Goal: Task Accomplishment & Management: Manage account settings

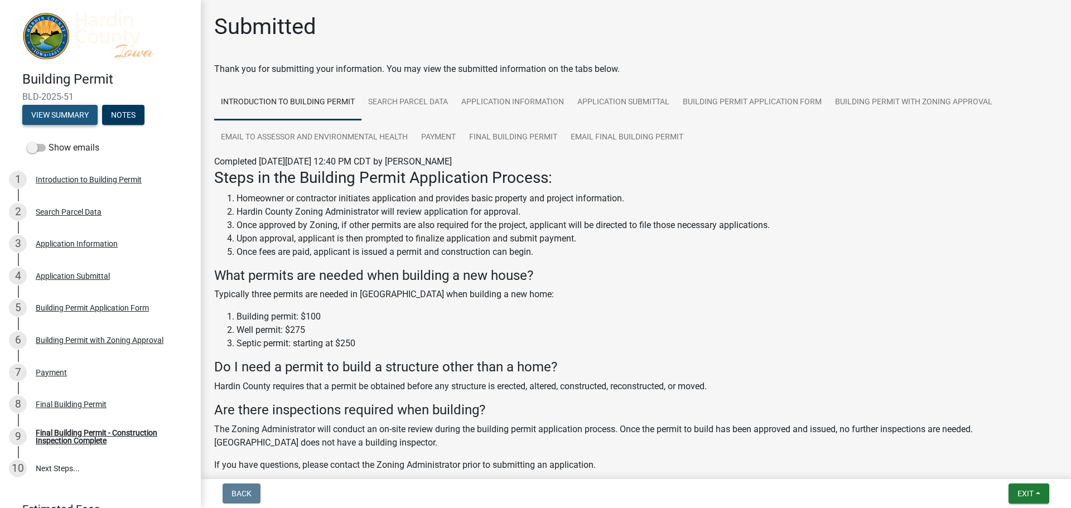
click at [41, 108] on button "View Summary" at bounding box center [59, 115] width 75 height 20
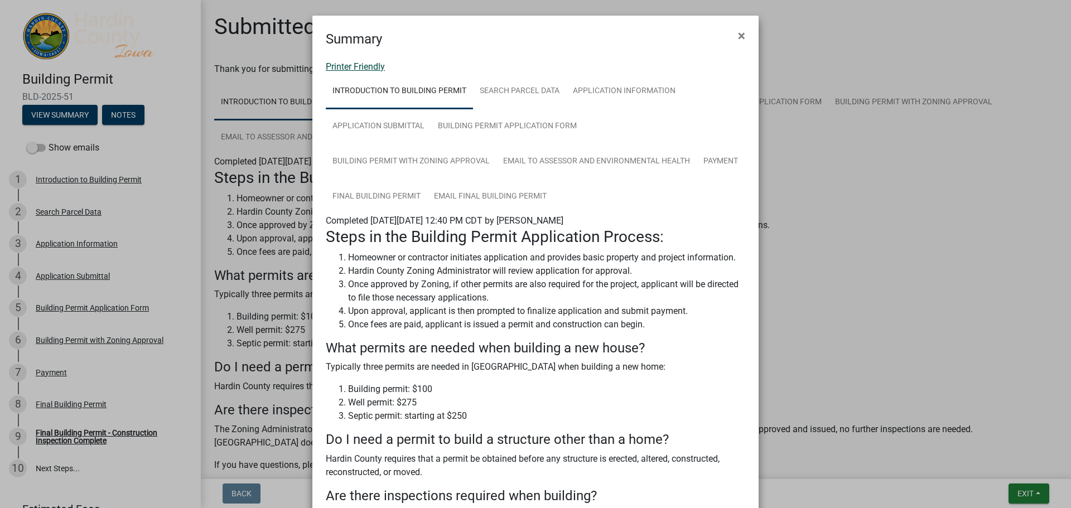
click at [362, 62] on link "Printer Friendly" at bounding box center [355, 66] width 59 height 11
click at [733, 33] on button "×" at bounding box center [741, 35] width 25 height 31
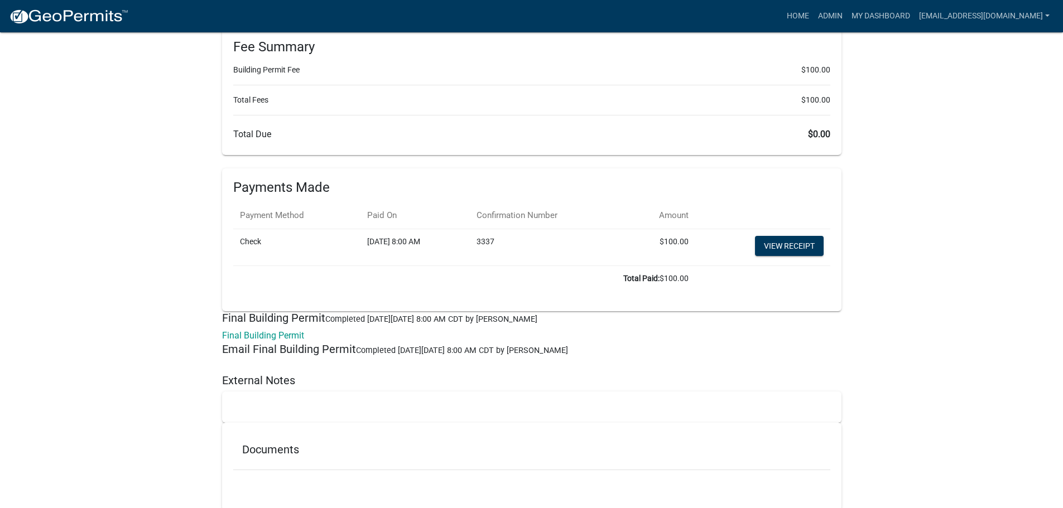
scroll to position [4758, 0]
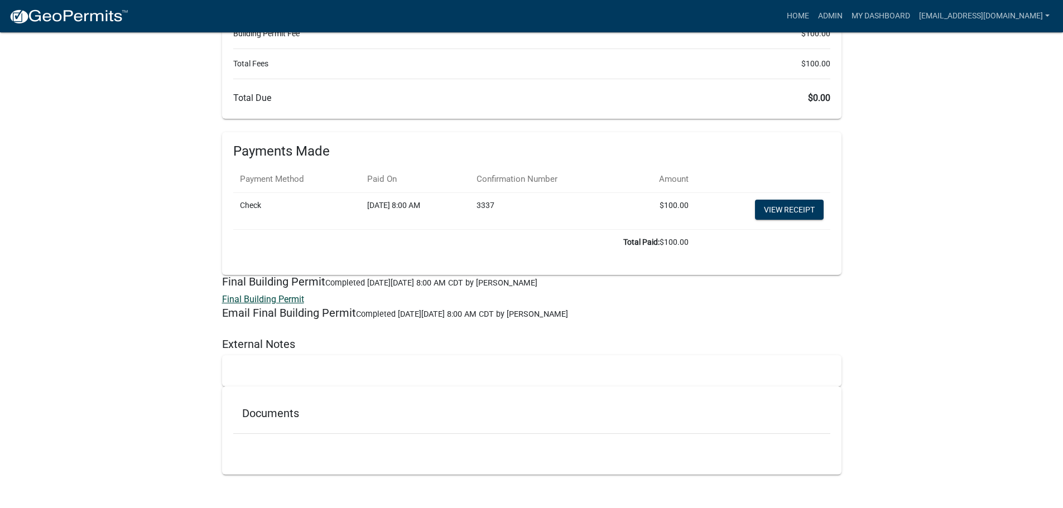
click at [273, 297] on link "Final Building Permit" at bounding box center [263, 299] width 82 height 11
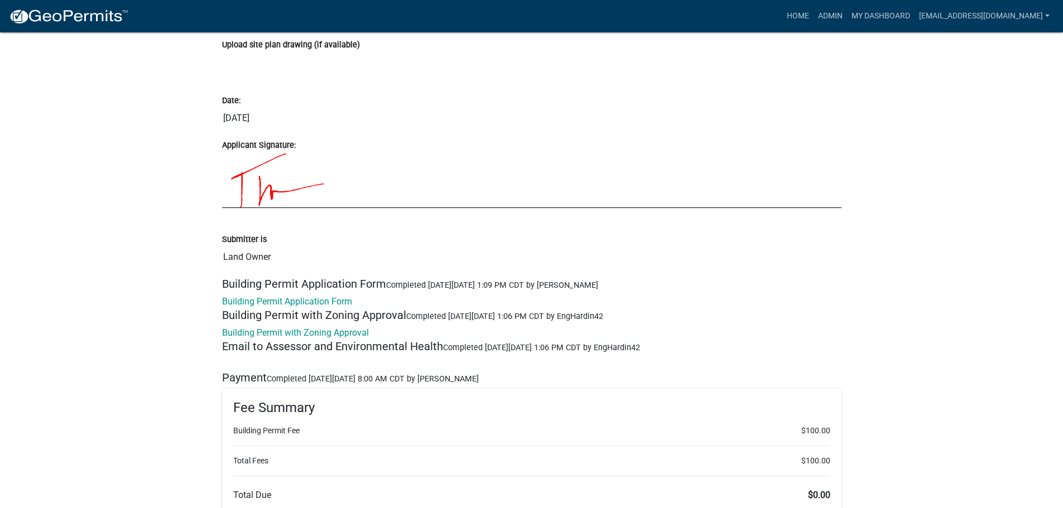
scroll to position [4256, 0]
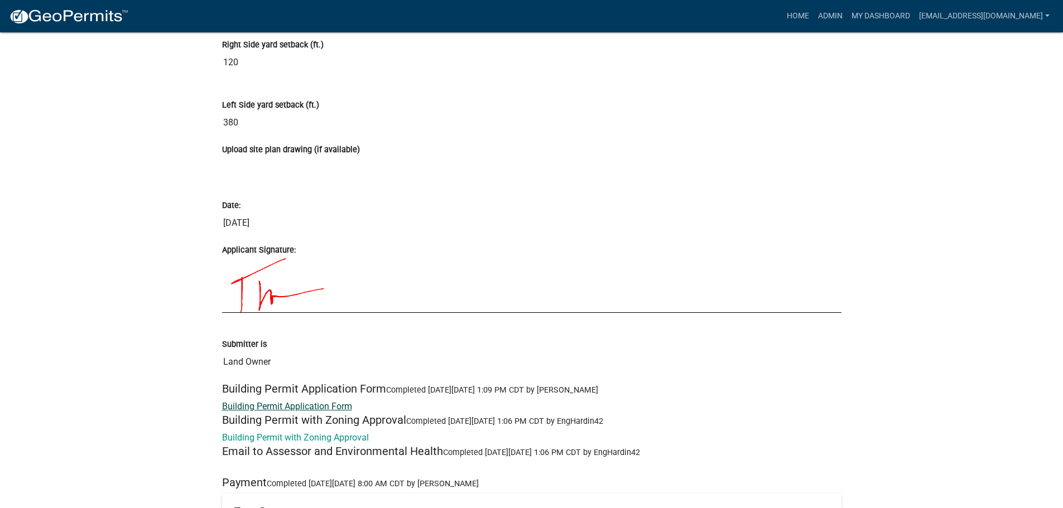
click at [316, 406] on link "Building Permit Application Form" at bounding box center [287, 406] width 130 height 11
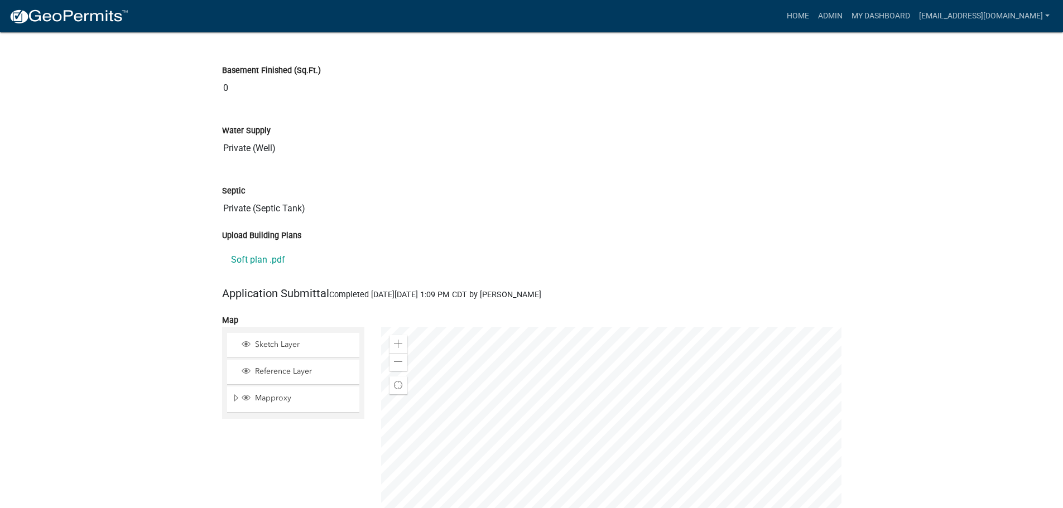
scroll to position [3475, 0]
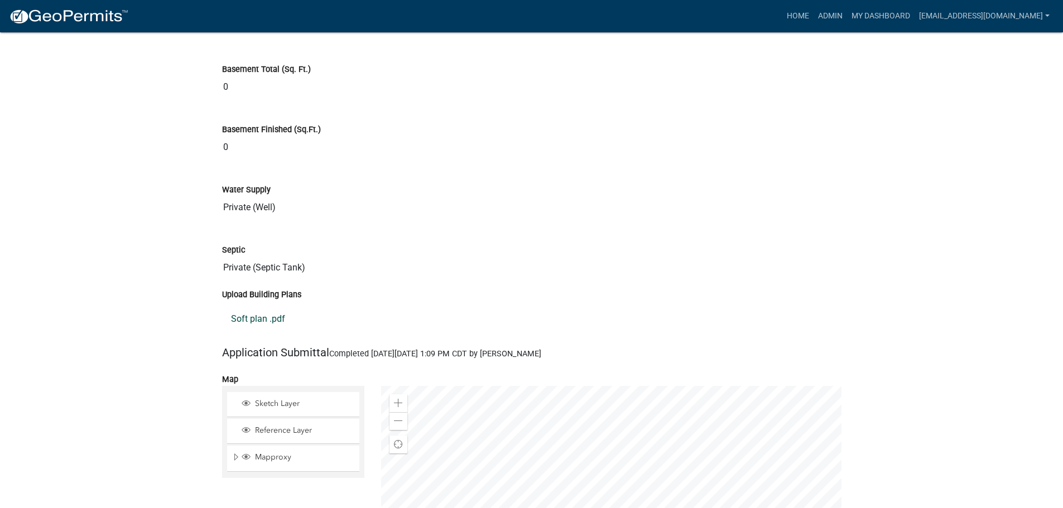
click at [272, 314] on link "Soft plan .pdf" at bounding box center [531, 319] width 619 height 27
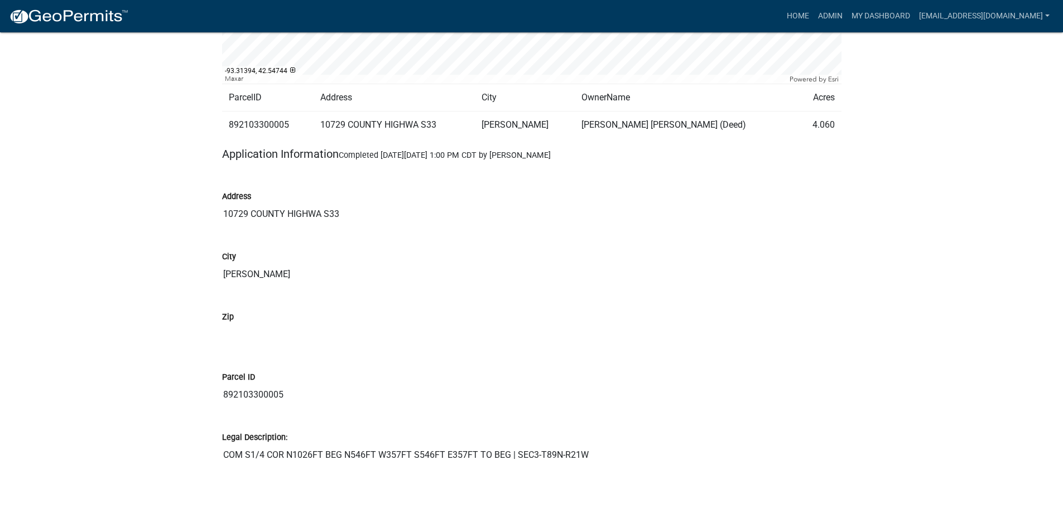
scroll to position [629, 0]
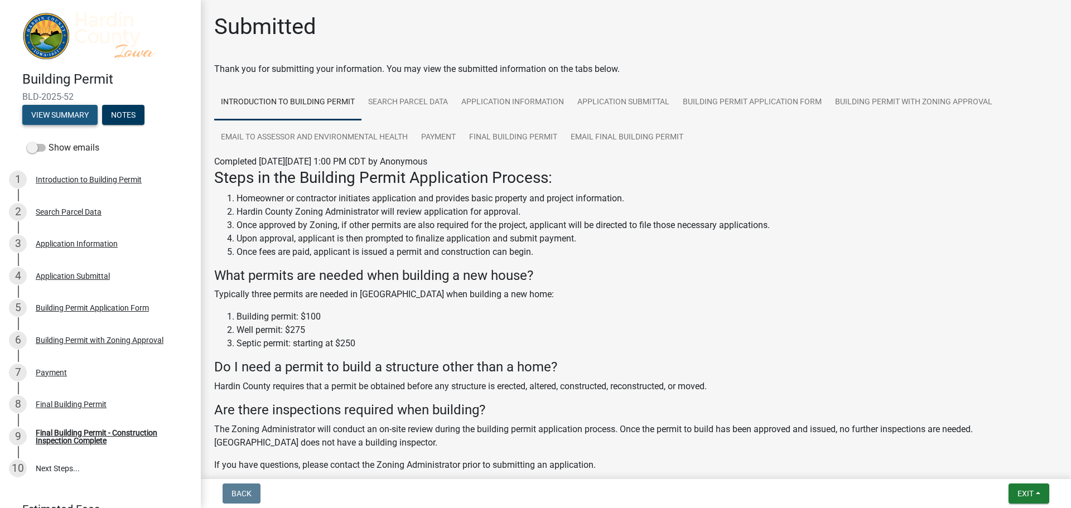
click at [73, 109] on button "View Summary" at bounding box center [59, 115] width 75 height 20
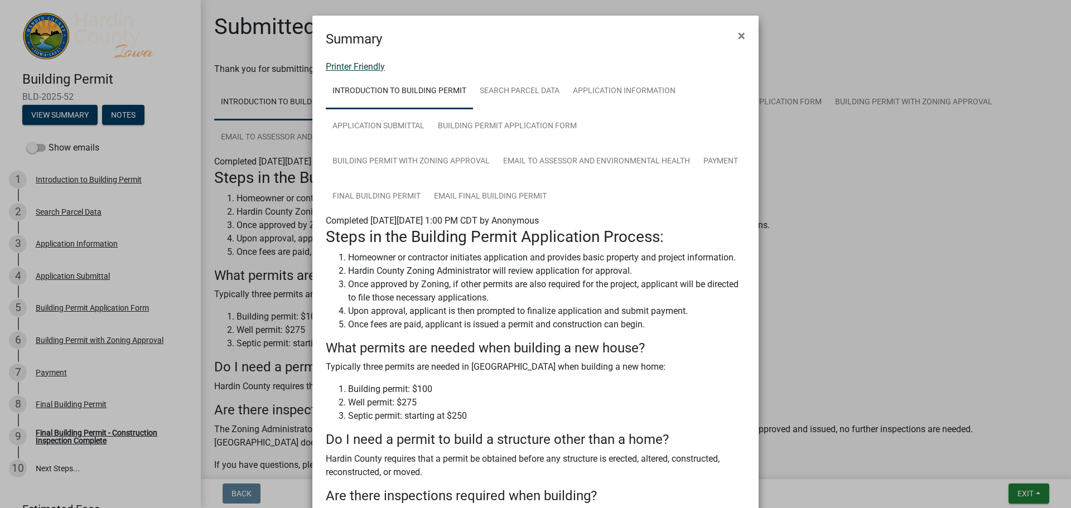
click at [350, 66] on link "Printer Friendly" at bounding box center [355, 66] width 59 height 11
click at [741, 34] on button "×" at bounding box center [741, 35] width 25 height 31
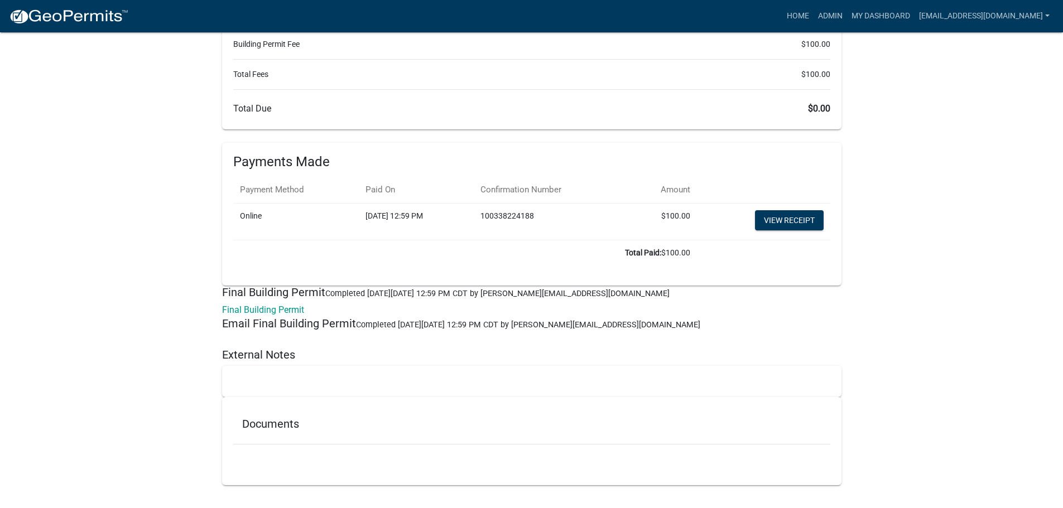
scroll to position [4785, 0]
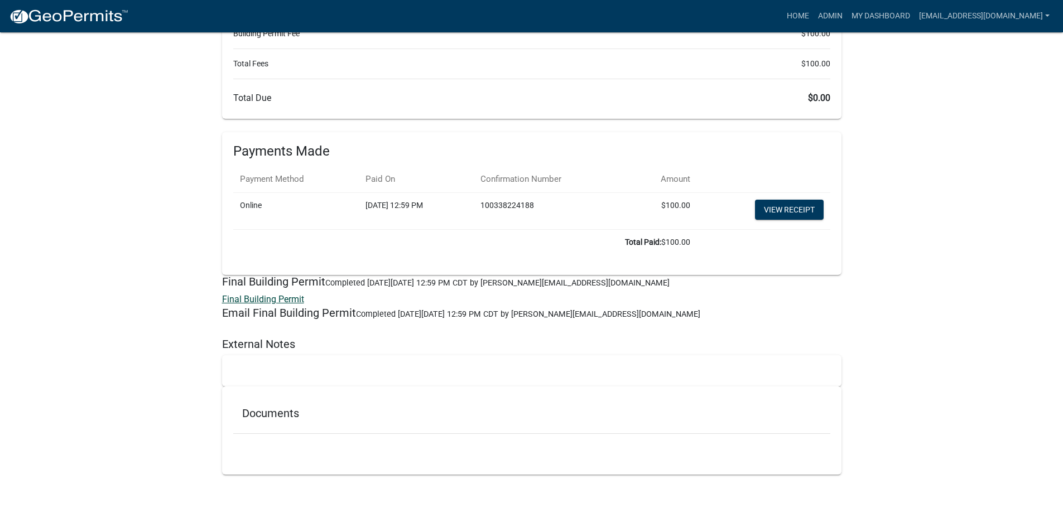
click at [266, 301] on link "Final Building Permit" at bounding box center [263, 299] width 82 height 11
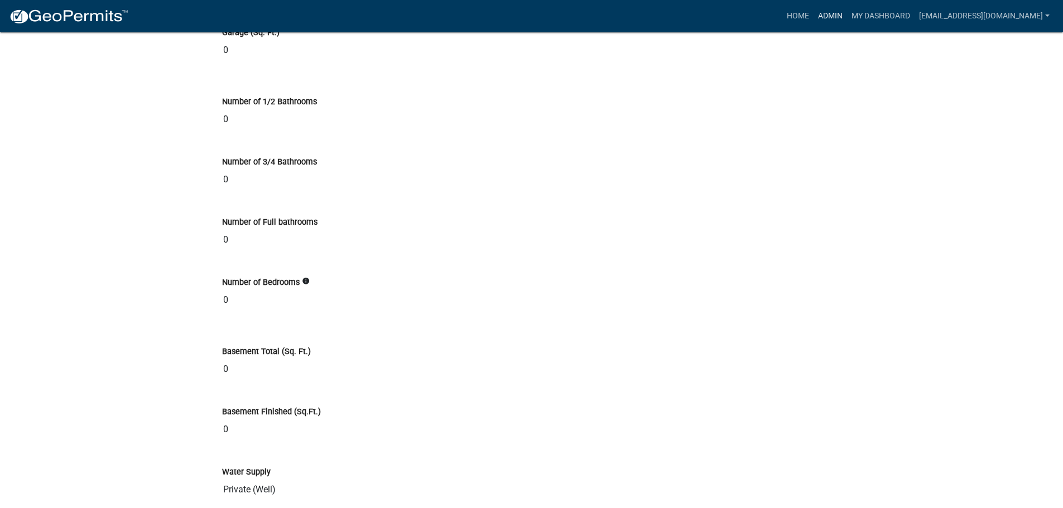
scroll to position [3111, 0]
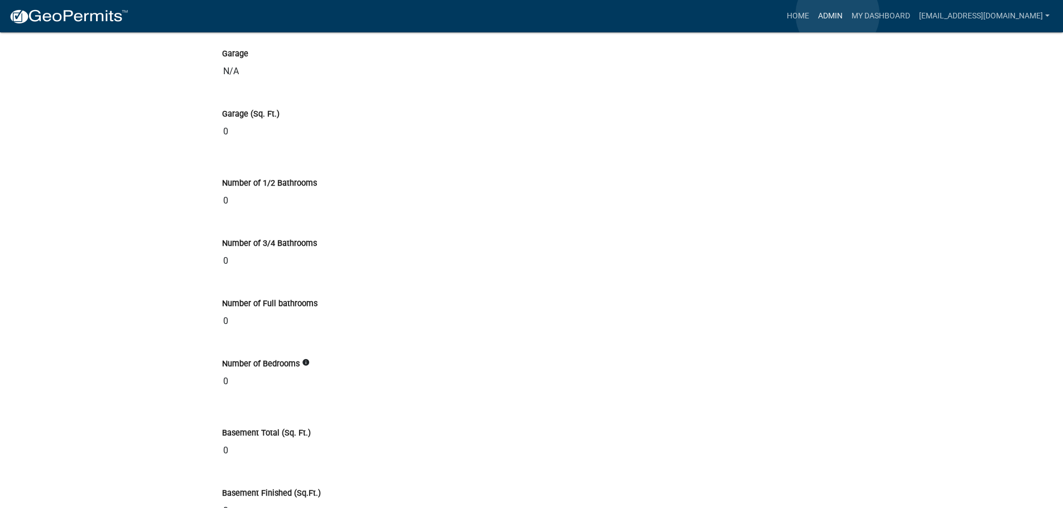
click at [838, 15] on link "Admin" at bounding box center [830, 16] width 33 height 21
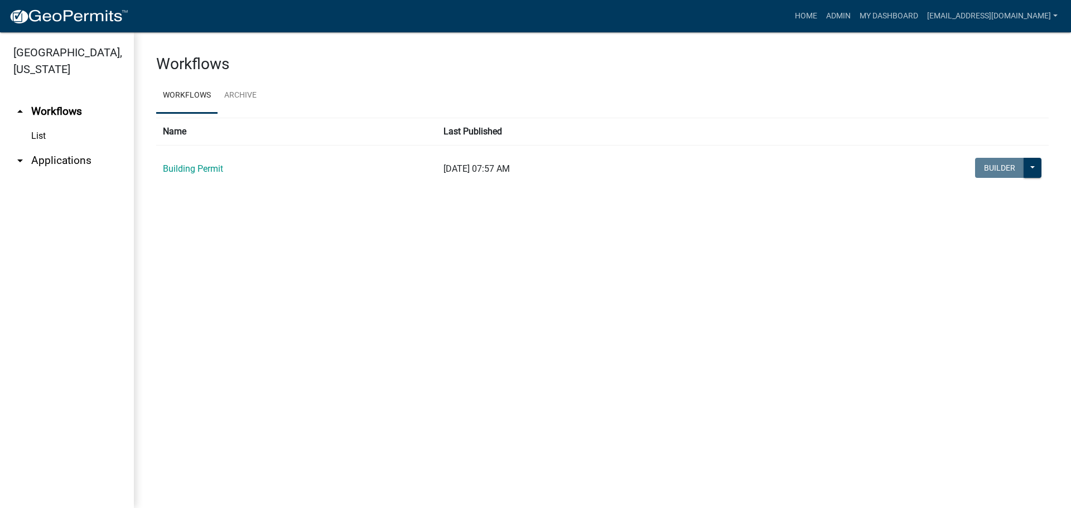
click at [18, 154] on icon "arrow_drop_down" at bounding box center [19, 160] width 13 height 13
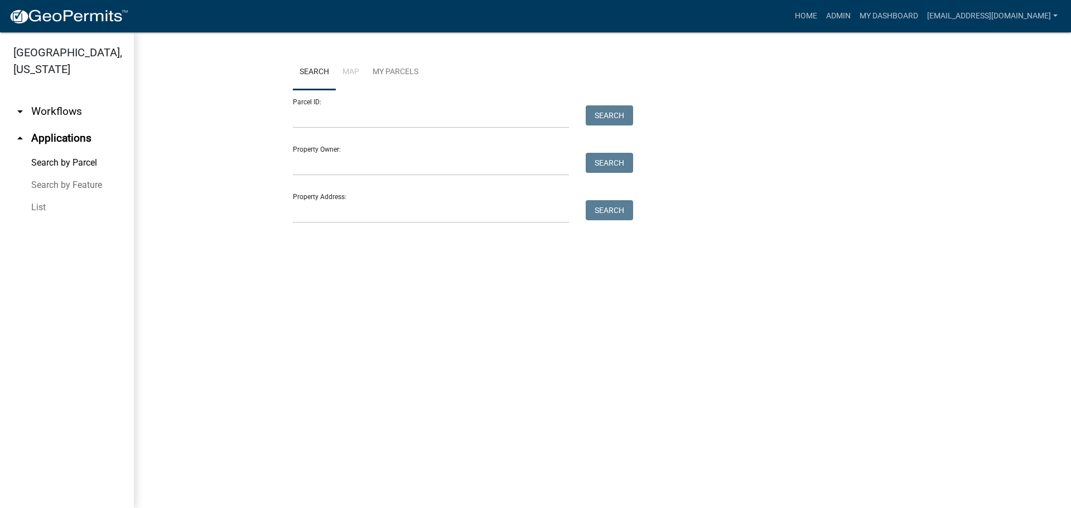
click at [39, 196] on link "List" at bounding box center [67, 207] width 134 height 22
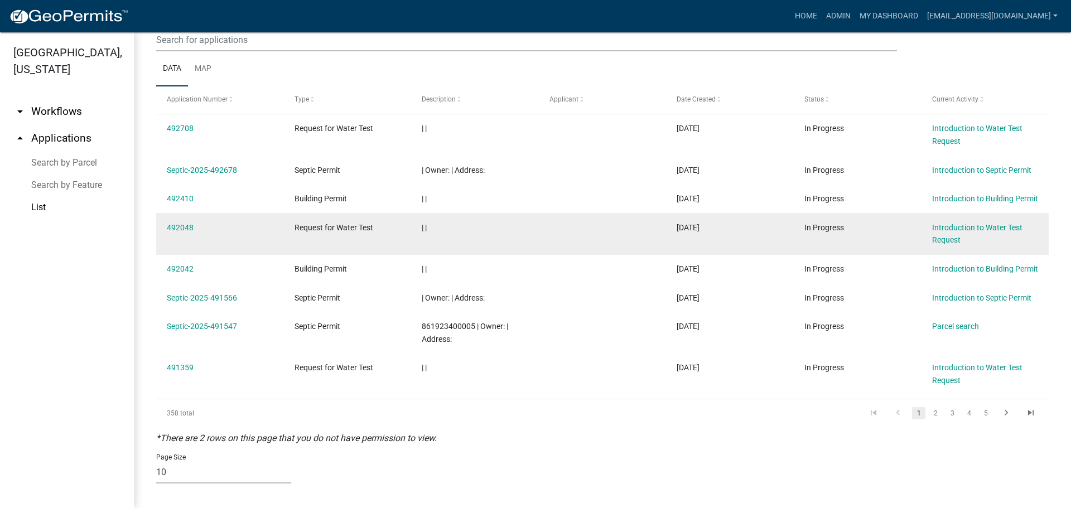
scroll to position [115, 0]
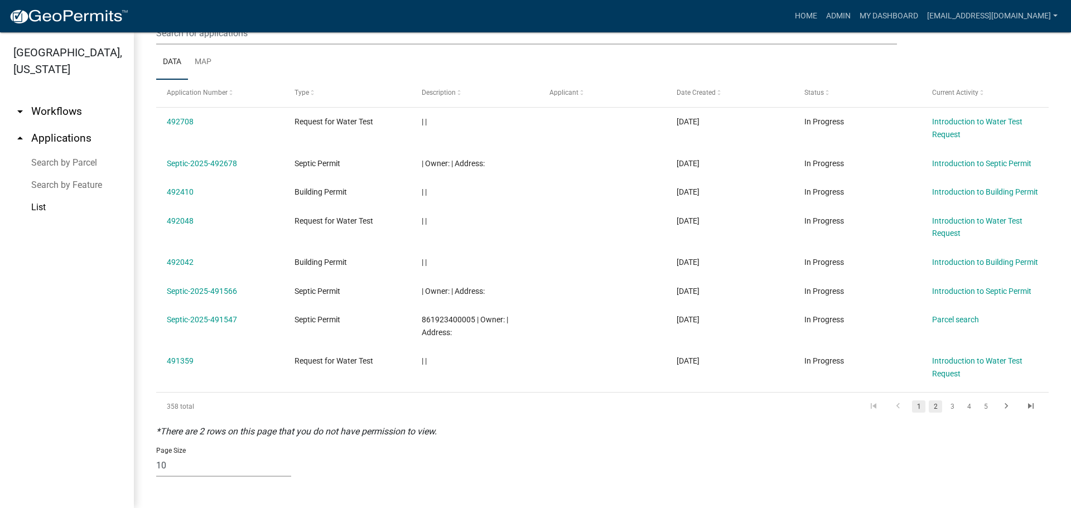
click at [930, 402] on link "2" at bounding box center [935, 407] width 13 height 12
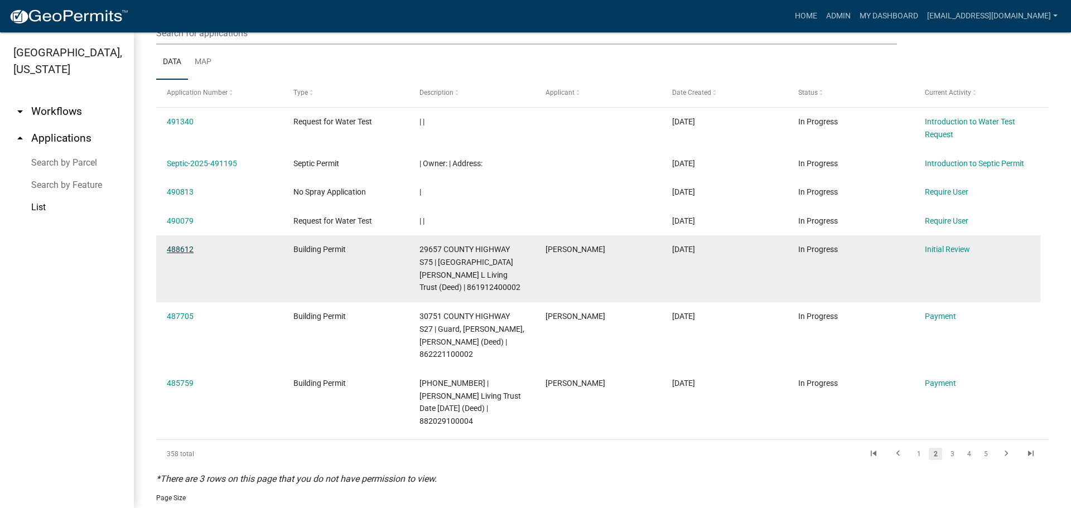
click at [175, 246] on link "488612" at bounding box center [180, 249] width 27 height 9
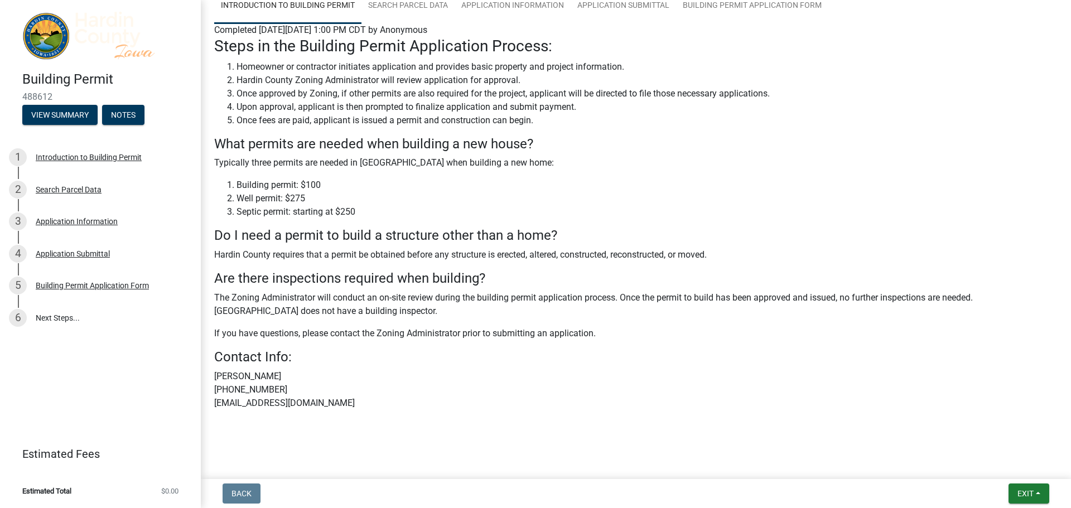
scroll to position [98, 0]
click at [67, 119] on button "View Summary" at bounding box center [59, 115] width 75 height 20
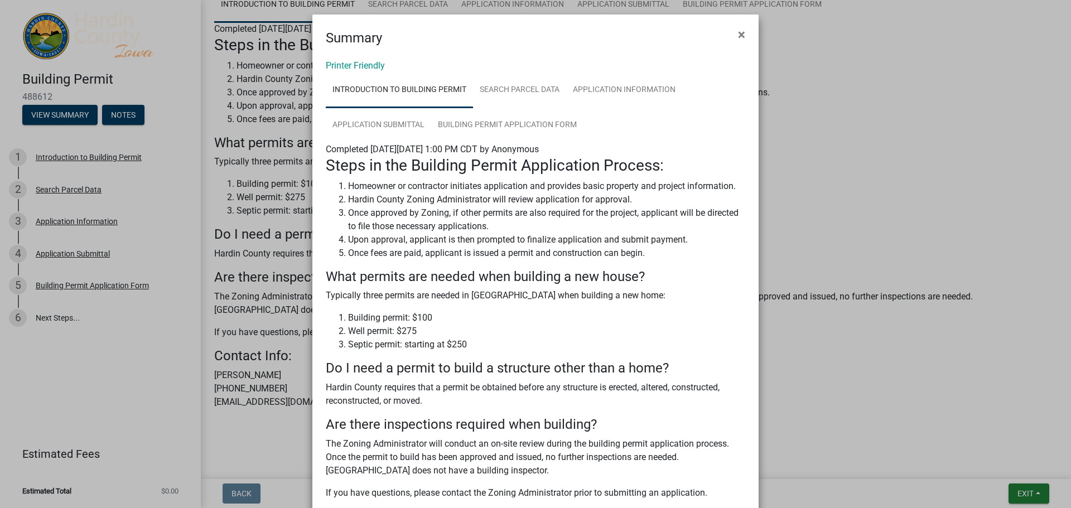
scroll to position [0, 0]
click at [349, 64] on link "Printer Friendly" at bounding box center [355, 66] width 59 height 11
drag, startPoint x: 742, startPoint y: 37, endPoint x: 628, endPoint y: 38, distance: 114.4
click at [741, 37] on button "×" at bounding box center [741, 35] width 25 height 31
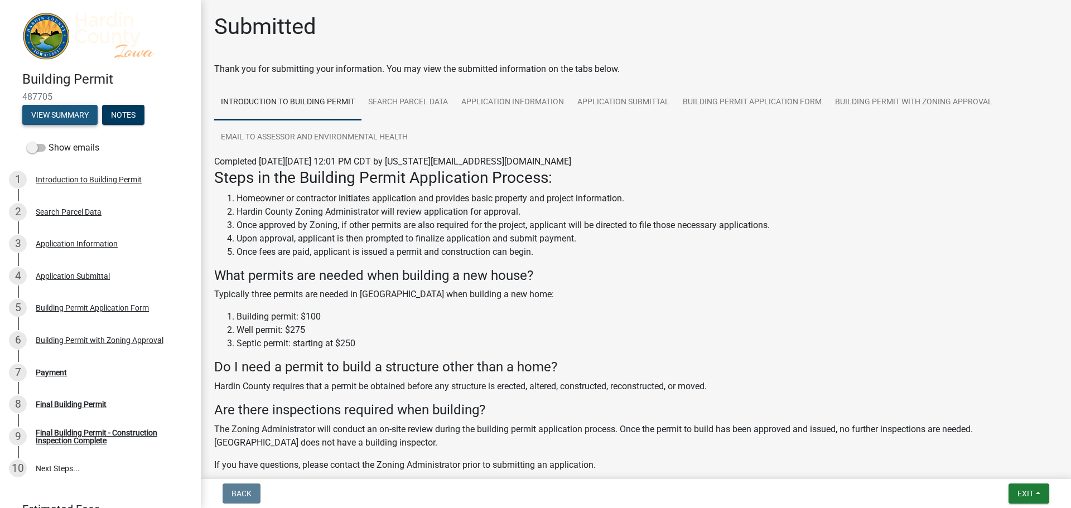
click at [58, 112] on button "View Summary" at bounding box center [59, 115] width 75 height 20
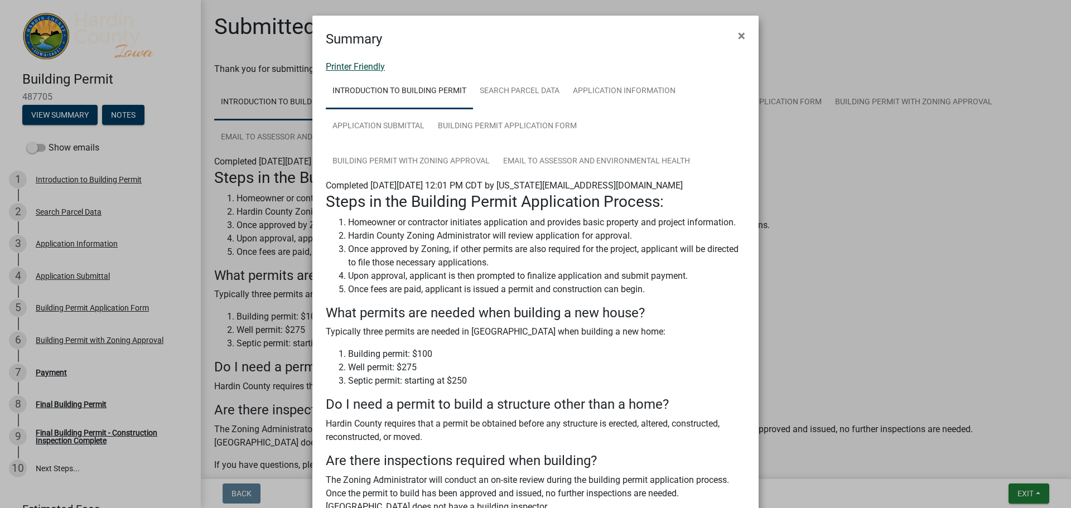
click at [360, 66] on link "Printer Friendly" at bounding box center [355, 66] width 59 height 11
click at [738, 30] on span "×" at bounding box center [741, 36] width 7 height 16
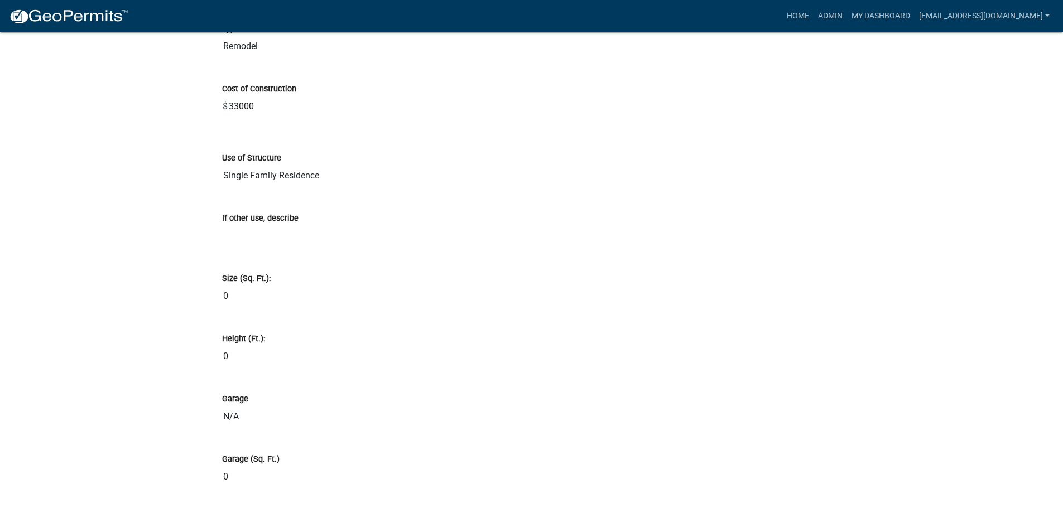
scroll to position [2790, 0]
drag, startPoint x: 753, startPoint y: 163, endPoint x: 585, endPoint y: 262, distance: 195.3
click at [585, 271] on div "Size (Sq. Ft.):" at bounding box center [531, 277] width 619 height 13
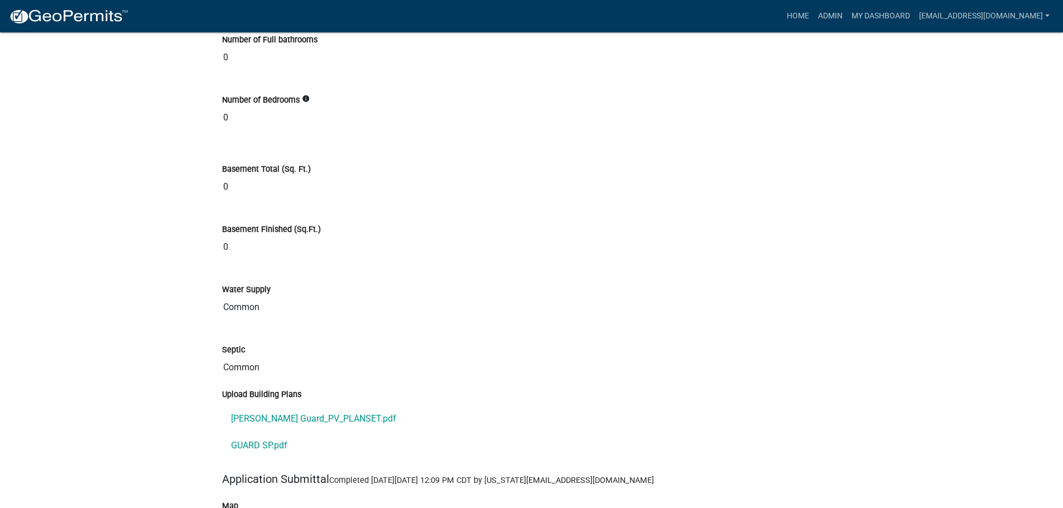
scroll to position [3515, 0]
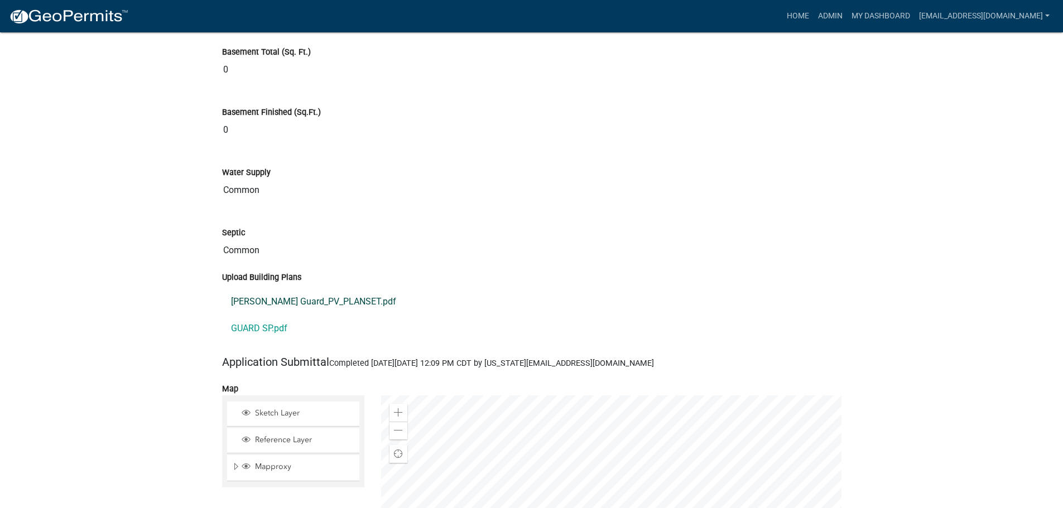
click at [273, 290] on link "Raymond Guard_PV_PLANSET.pdf" at bounding box center [531, 301] width 619 height 27
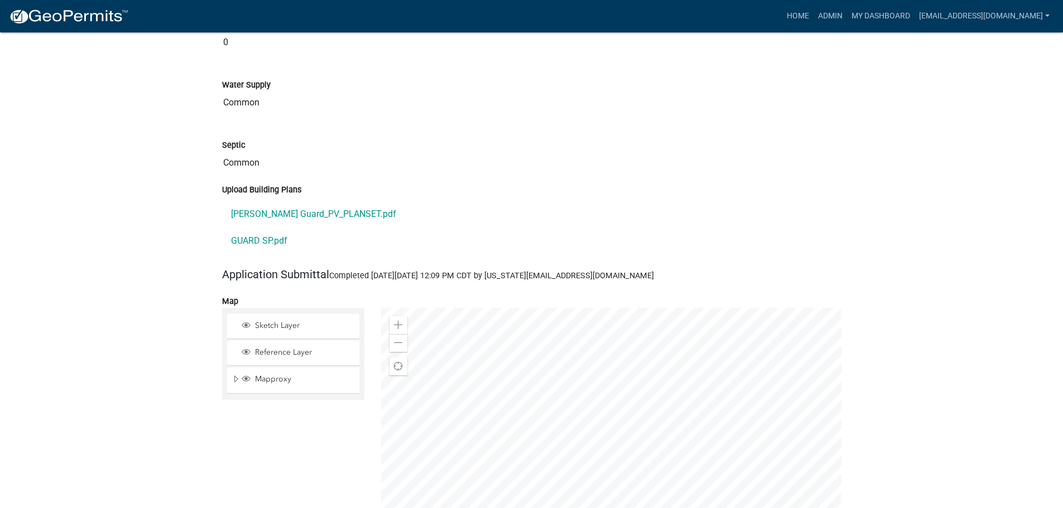
scroll to position [3627, 0]
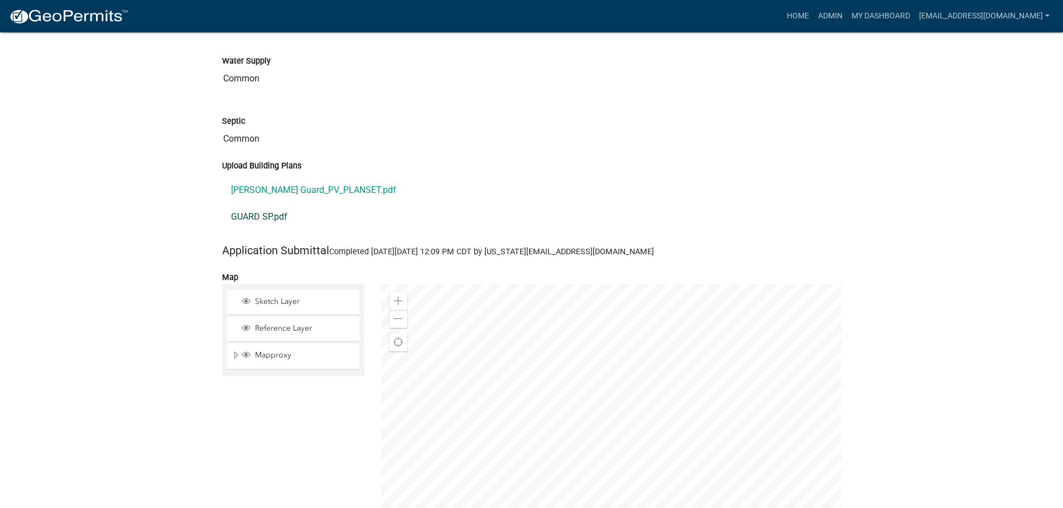
click at [271, 204] on link "GUARD SP.pdf" at bounding box center [531, 217] width 619 height 27
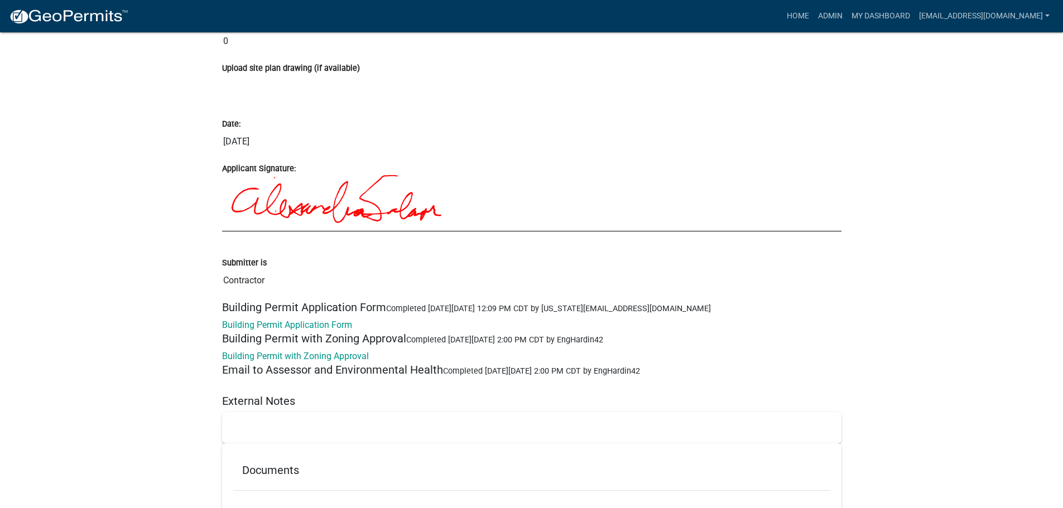
scroll to position [4433, 0]
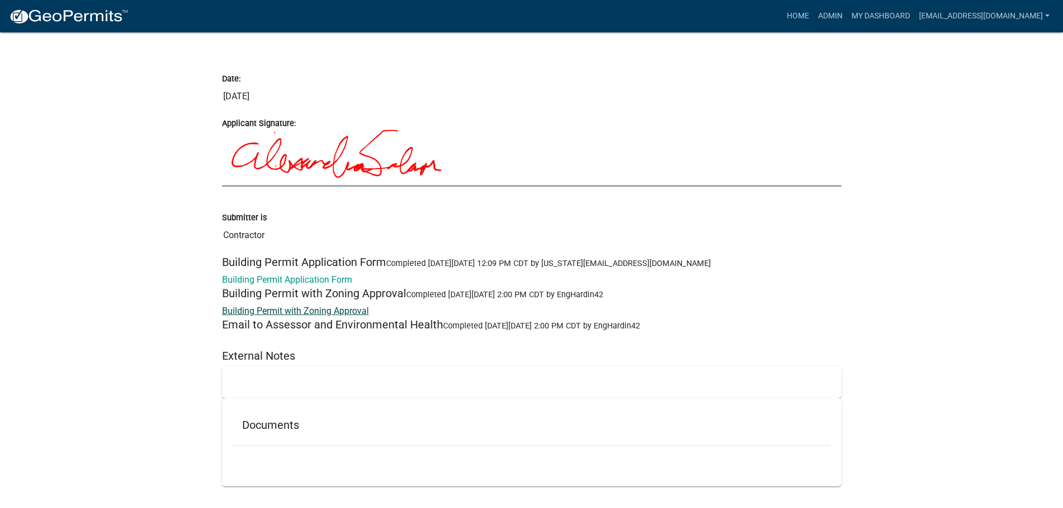
click at [281, 306] on link "Building Permit with Zoning Approval" at bounding box center [295, 311] width 147 height 11
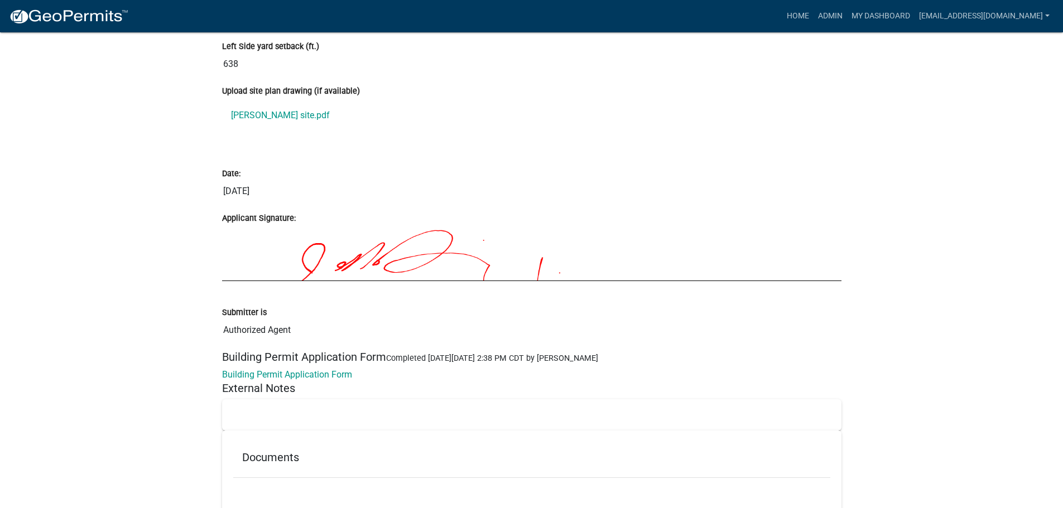
scroll to position [4358, 0]
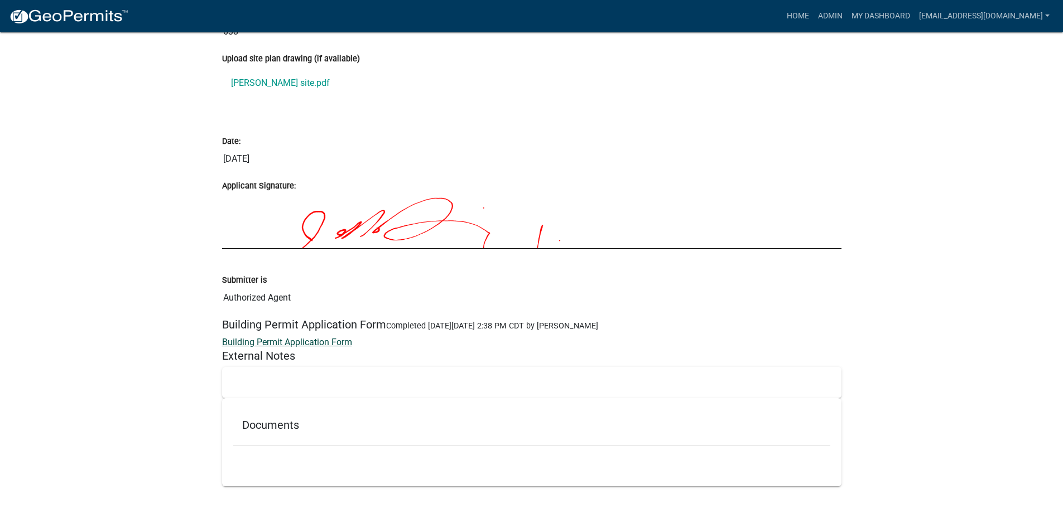
click at [311, 337] on link "Building Permit Application Form" at bounding box center [287, 342] width 130 height 11
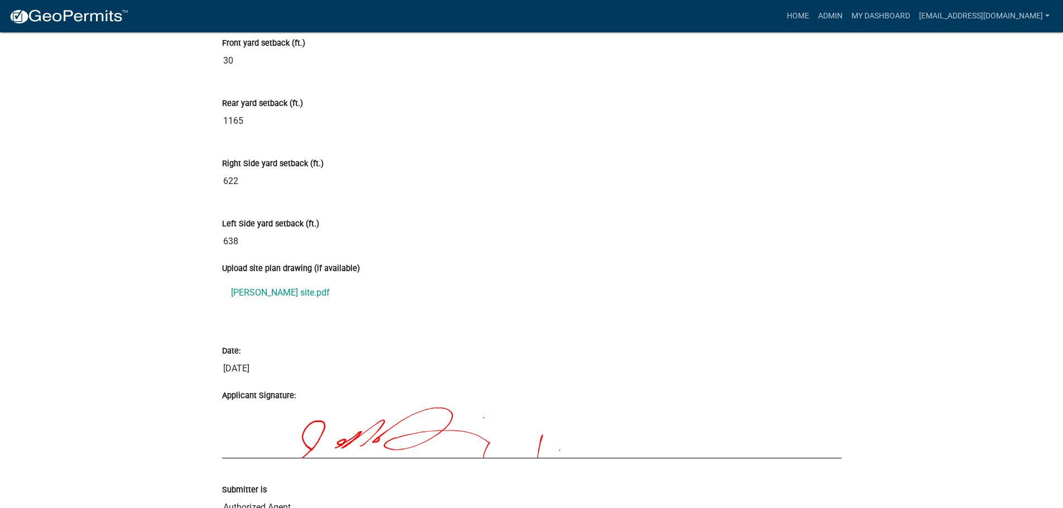
scroll to position [4135, 0]
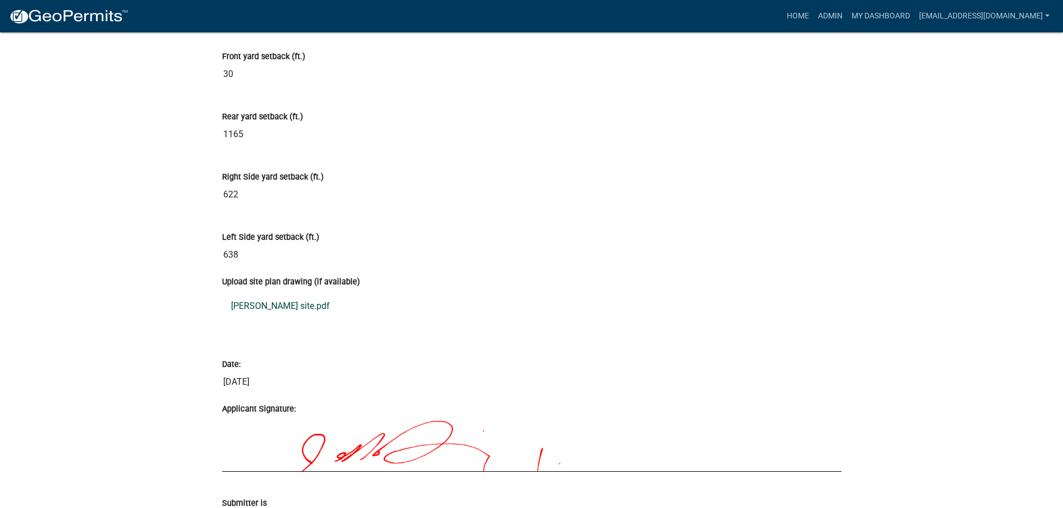
click at [275, 296] on link "[PERSON_NAME] site.pdf" at bounding box center [531, 306] width 619 height 27
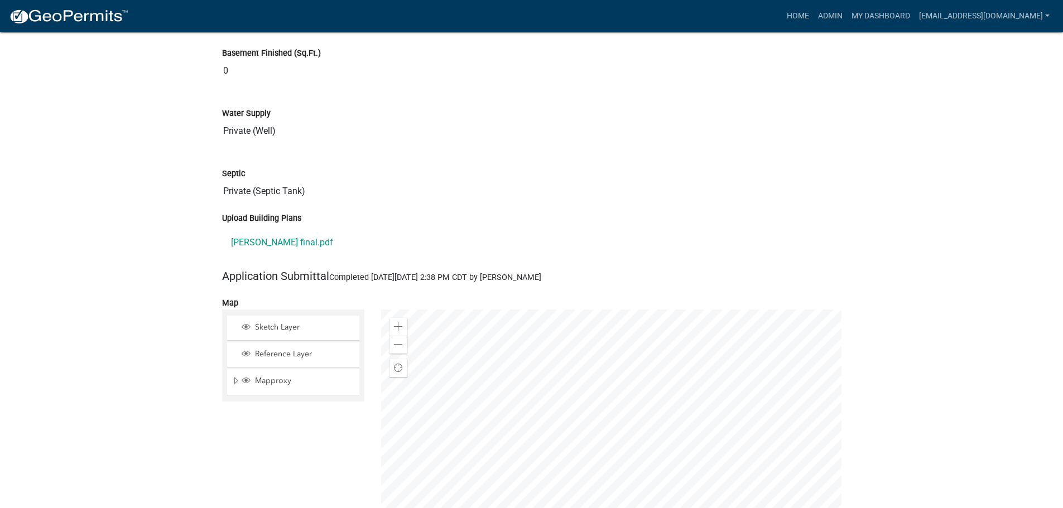
scroll to position [3521, 0]
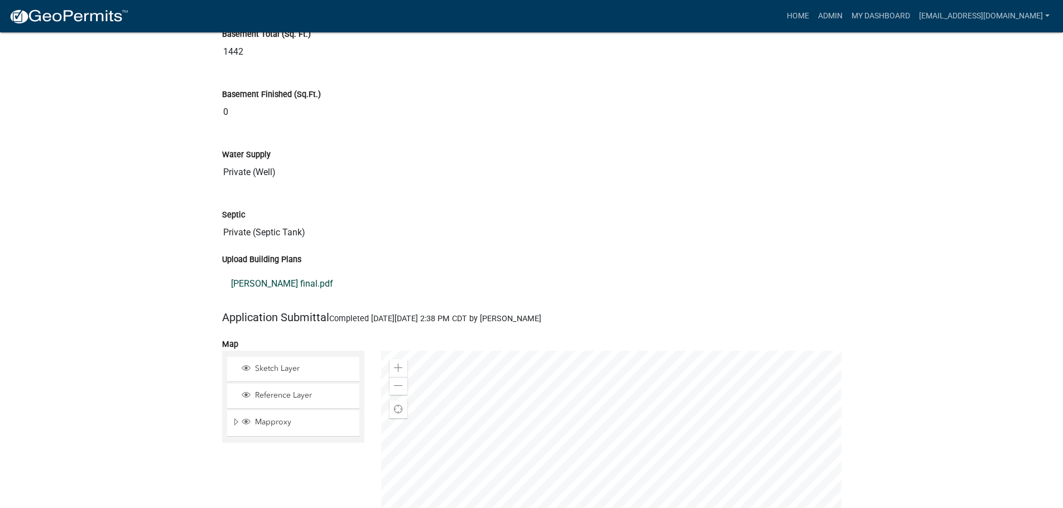
click at [272, 271] on link "[PERSON_NAME] final.pdf" at bounding box center [531, 284] width 619 height 27
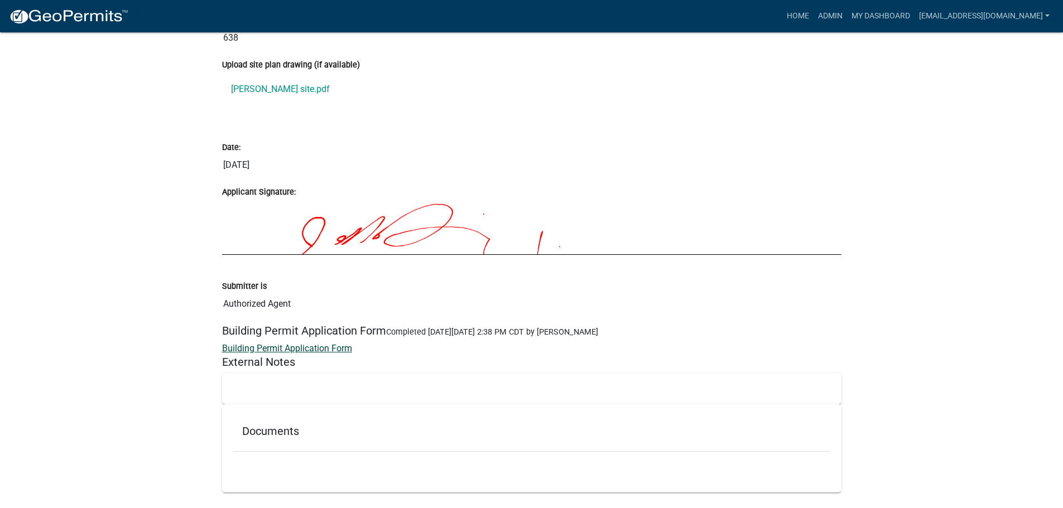
scroll to position [4358, 0]
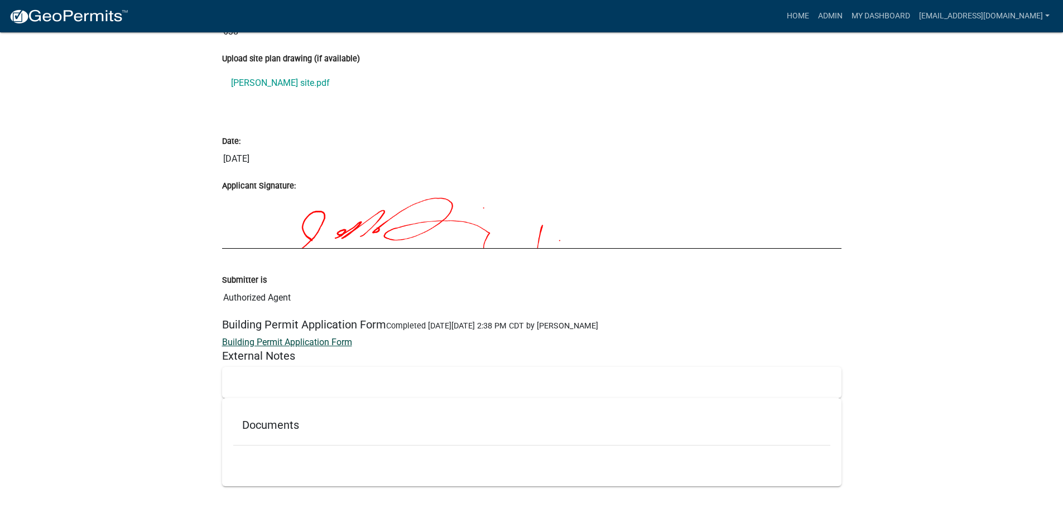
click at [334, 337] on link "Building Permit Application Form" at bounding box center [287, 342] width 130 height 11
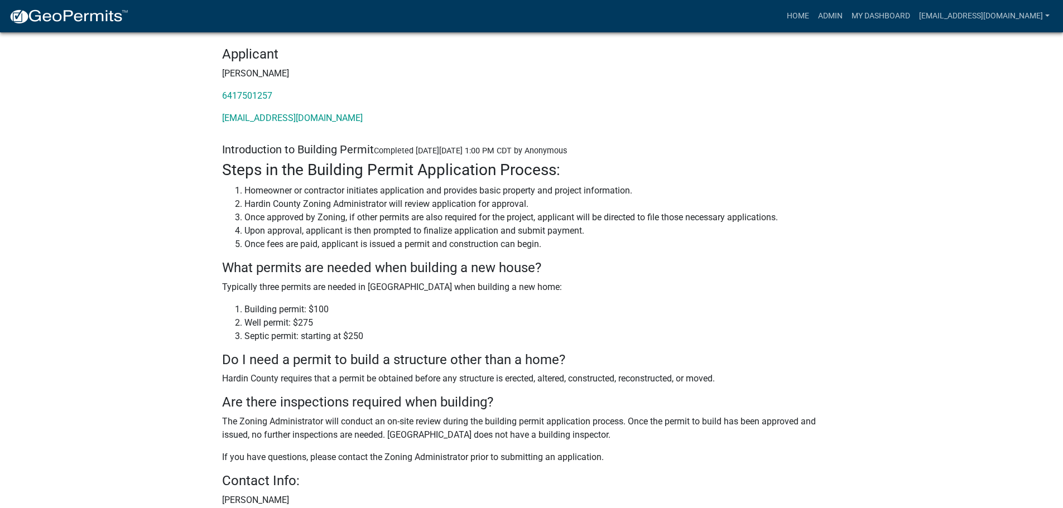
scroll to position [0, 0]
